Goal: Information Seeking & Learning: Check status

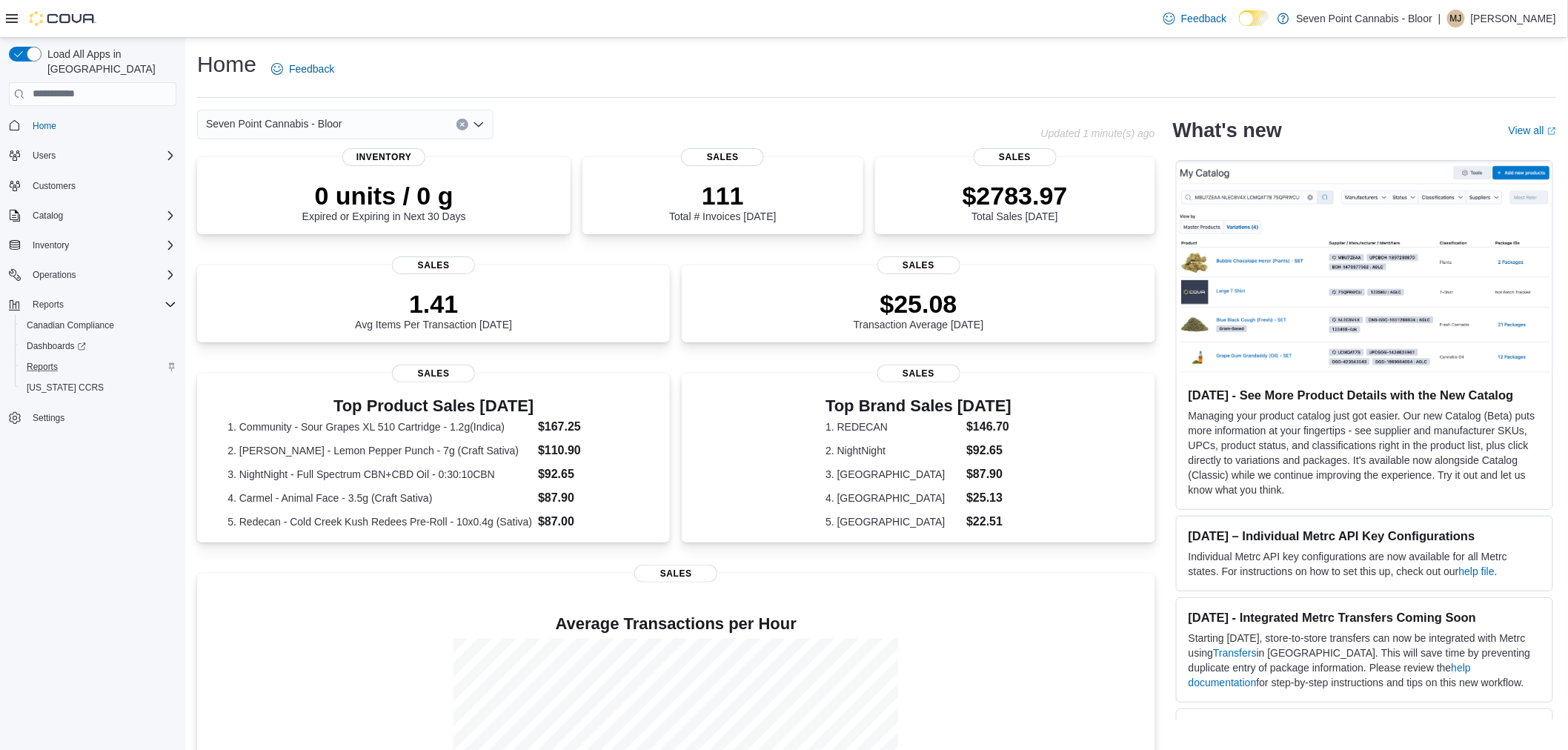
click at [64, 358] on div "Reports" at bounding box center [98, 367] width 156 height 18
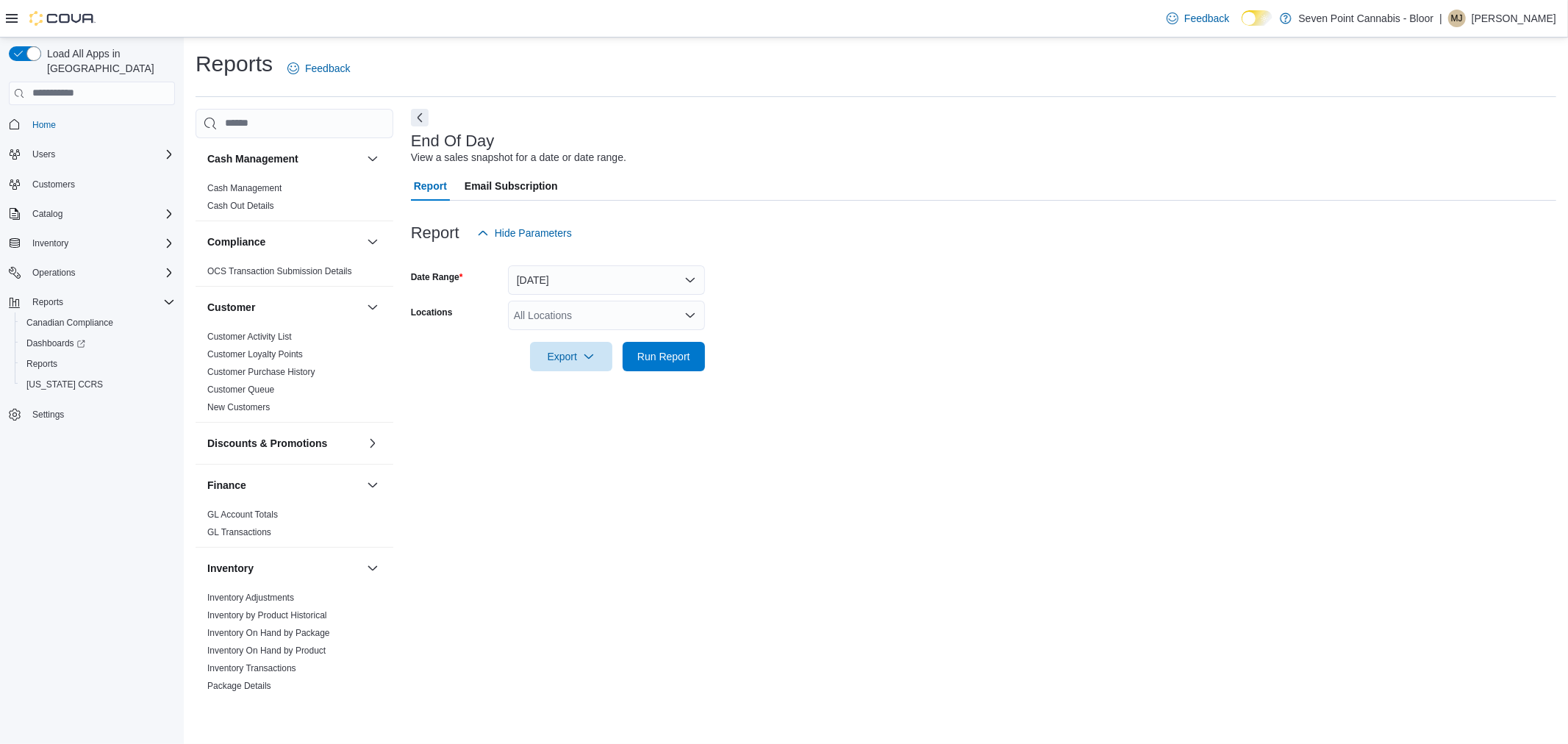
click at [615, 317] on div "All Locations" at bounding box center [606, 315] width 197 height 29
click at [575, 361] on span "[STREET_ADDRESS]" at bounding box center [590, 361] width 102 height 15
click at [671, 369] on span "Run Report" at bounding box center [663, 355] width 64 height 29
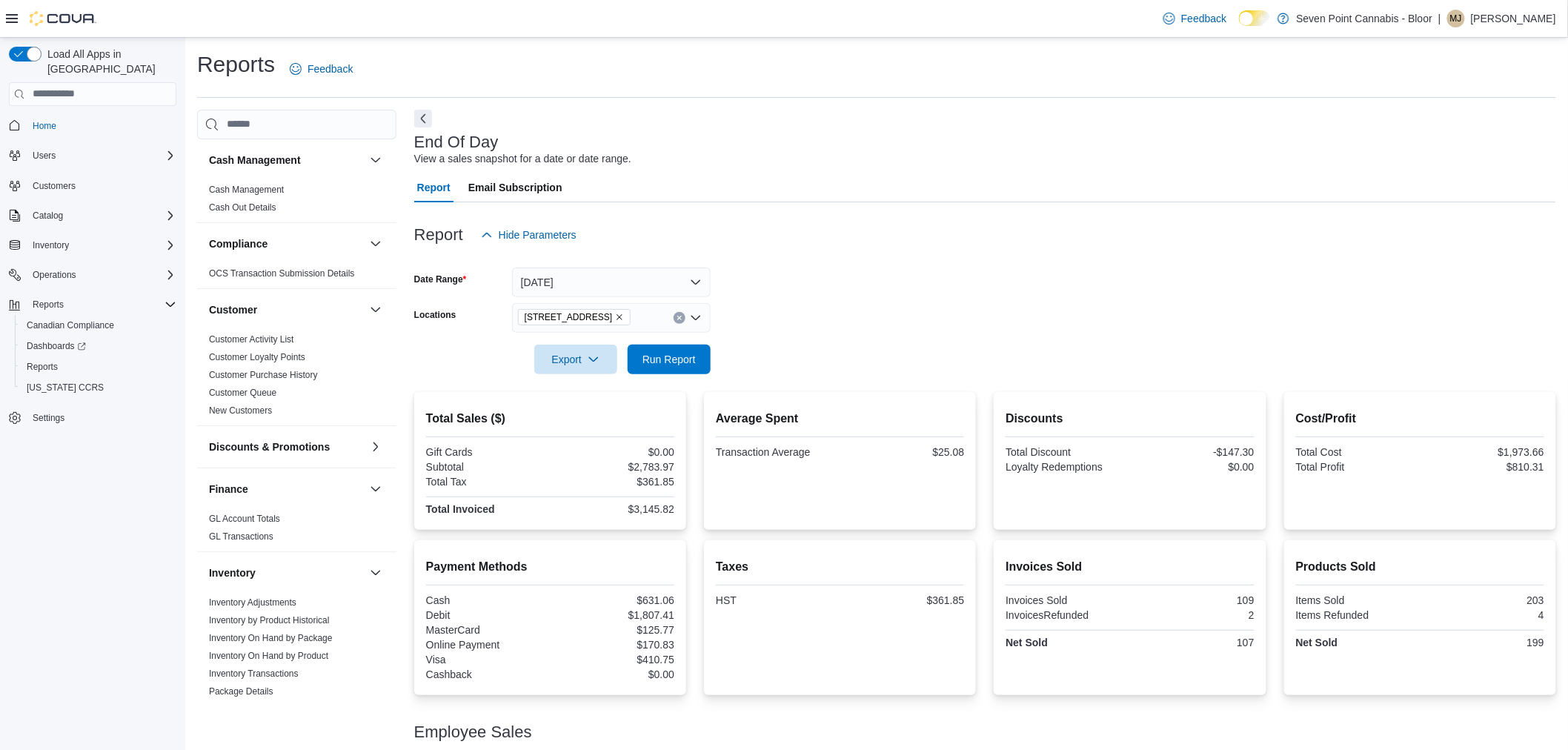
click at [655, 601] on div "$631.06" at bounding box center [613, 599] width 121 height 12
copy div "631.06"
click at [830, 204] on div at bounding box center [985, 211] width 1141 height 18
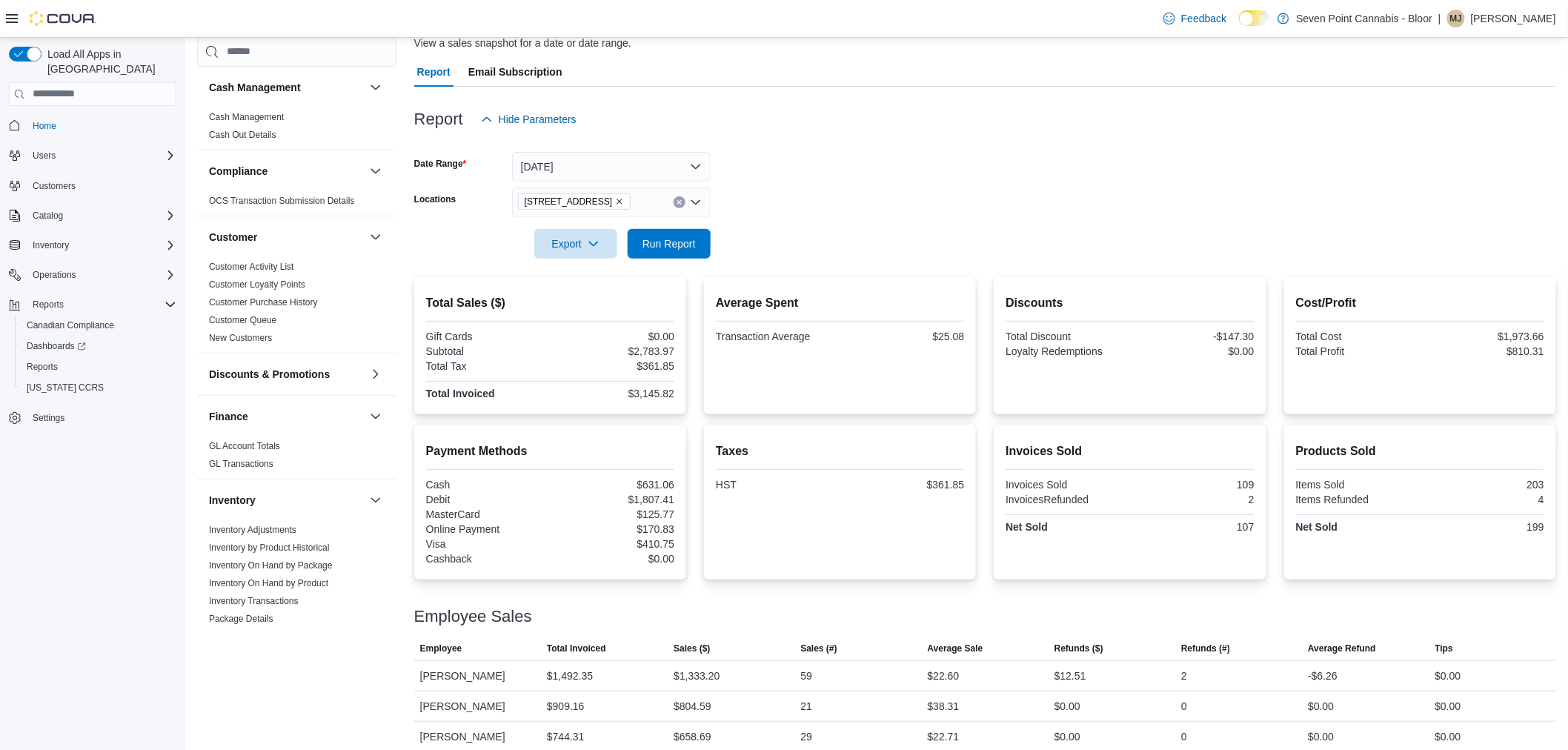
scroll to position [129, 0]
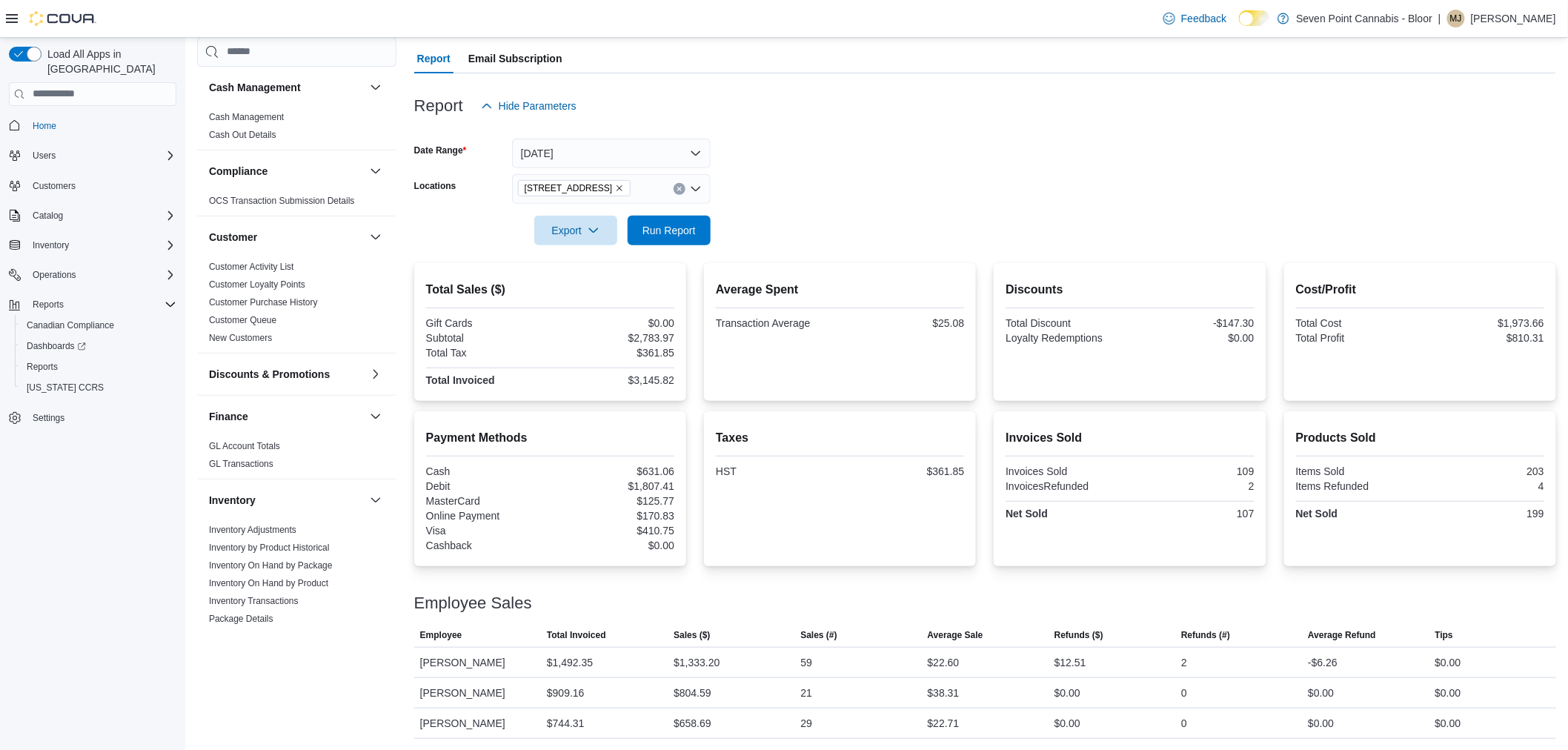
click at [911, 272] on div "Average Spent Transaction Average $25.08" at bounding box center [839, 331] width 272 height 138
